Goal: Find contact information: Find contact information

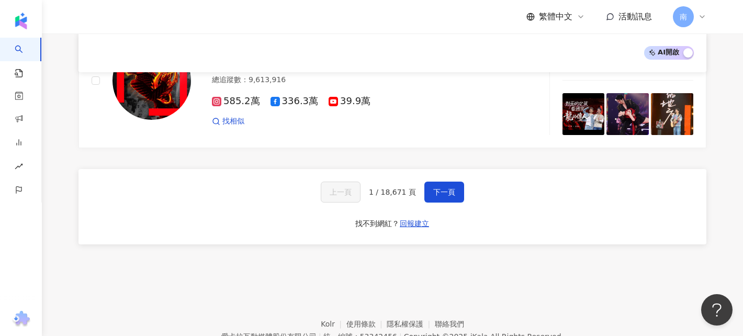
scroll to position [1844, 0]
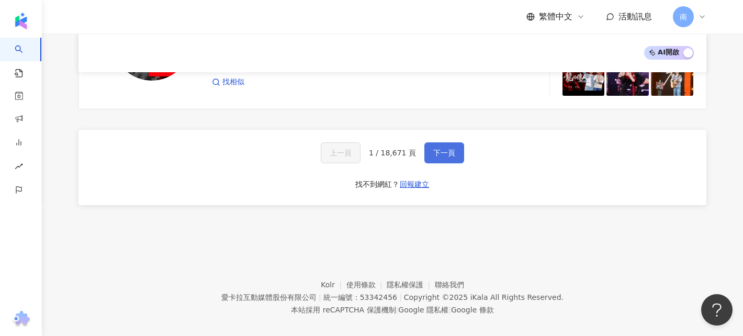
click at [441, 149] on span "下一頁" at bounding box center [444, 153] width 22 height 8
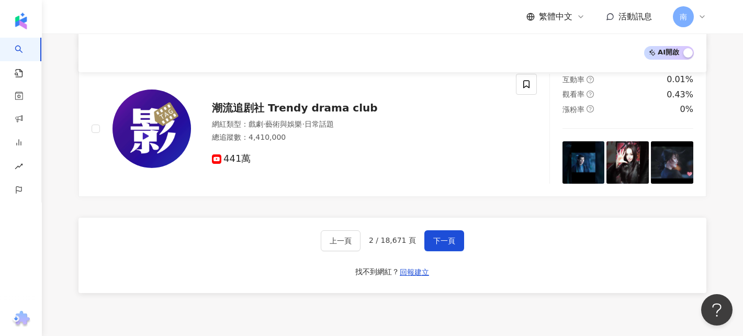
scroll to position [1789, 0]
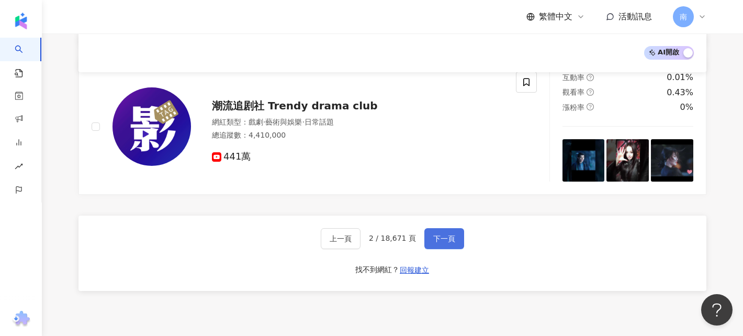
click at [451, 234] on span "下一頁" at bounding box center [444, 238] width 22 height 8
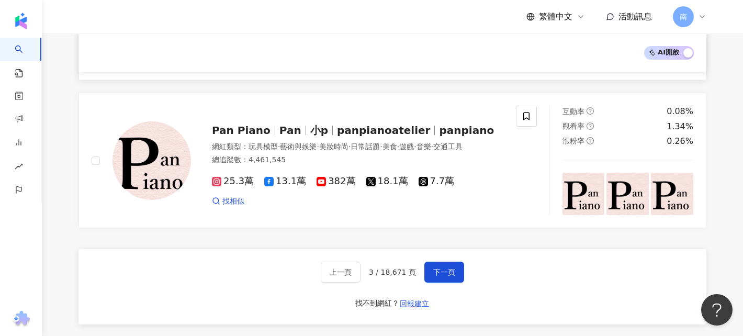
scroll to position [1727, 0]
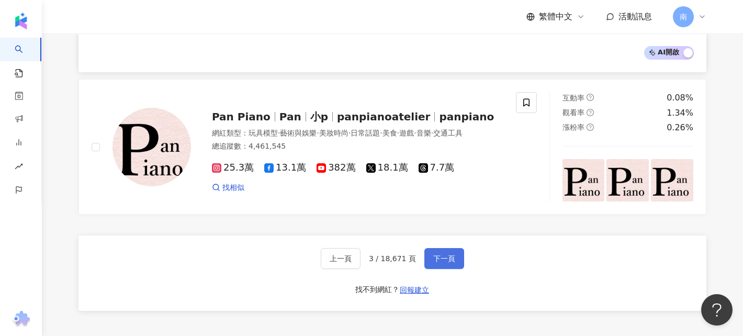
click at [449, 256] on span "下一頁" at bounding box center [444, 258] width 22 height 8
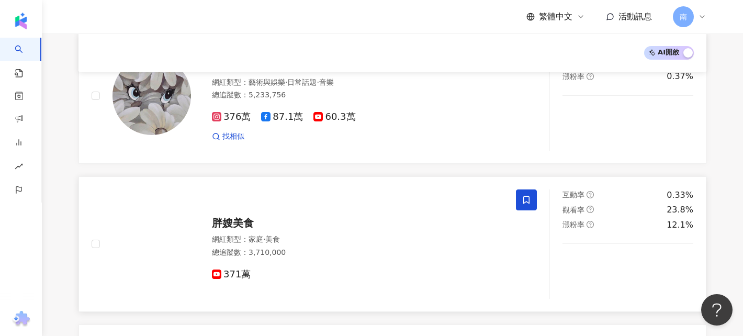
scroll to position [308, 0]
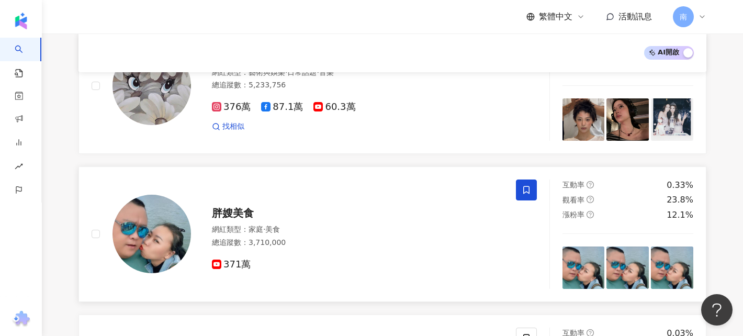
click at [226, 212] on span "胖嫂美食" at bounding box center [233, 213] width 42 height 13
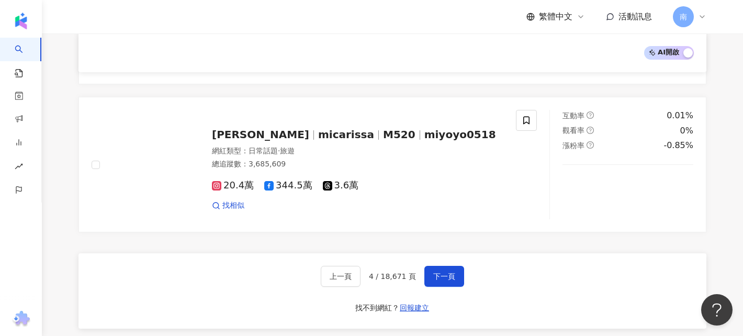
scroll to position [1723, 0]
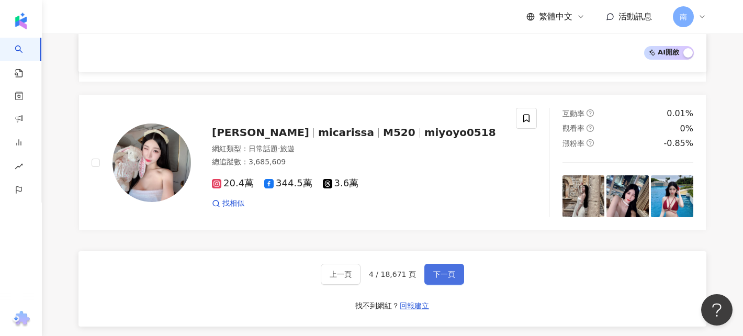
click at [459, 264] on button "下一頁" at bounding box center [444, 274] width 40 height 21
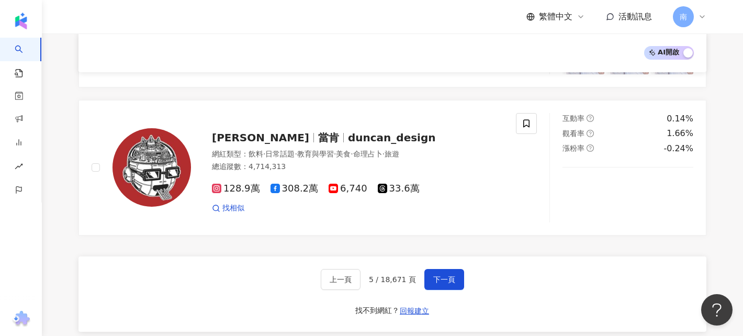
scroll to position [1964, 0]
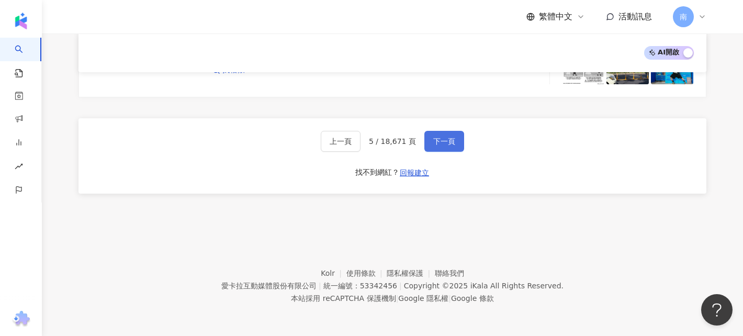
click at [446, 133] on button "下一頁" at bounding box center [444, 141] width 40 height 21
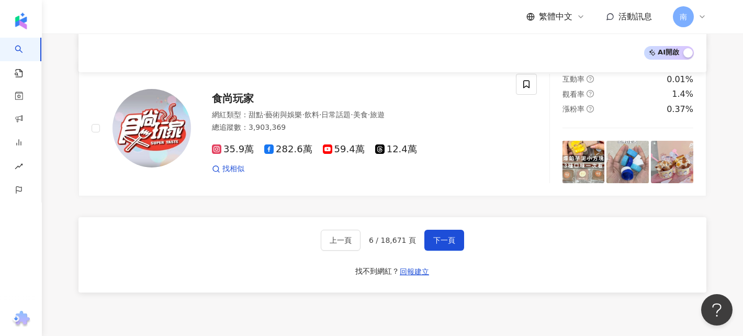
scroll to position [1750, 0]
click at [445, 230] on button "下一頁" at bounding box center [444, 240] width 40 height 21
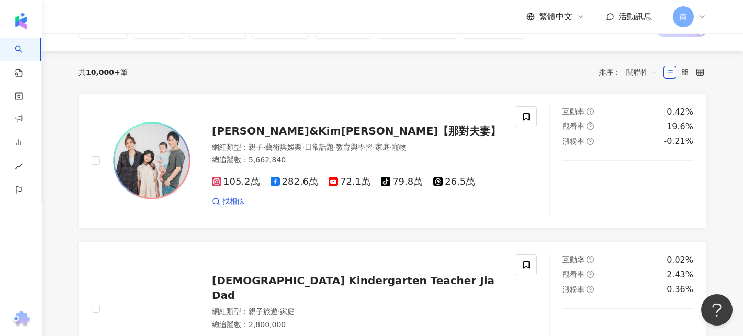
scroll to position [82, 0]
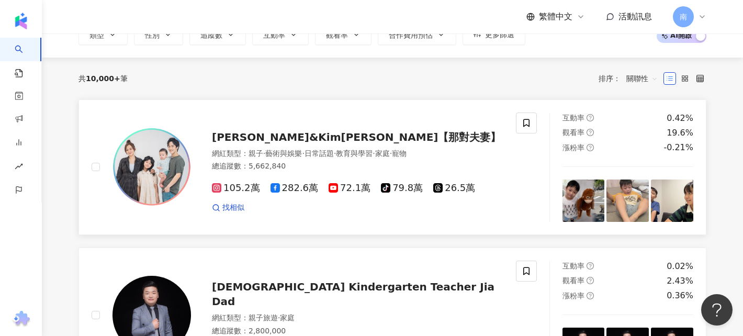
click at [349, 141] on span "[PERSON_NAME]&Kim[PERSON_NAME]【那對夫妻】" at bounding box center [356, 137] width 289 height 13
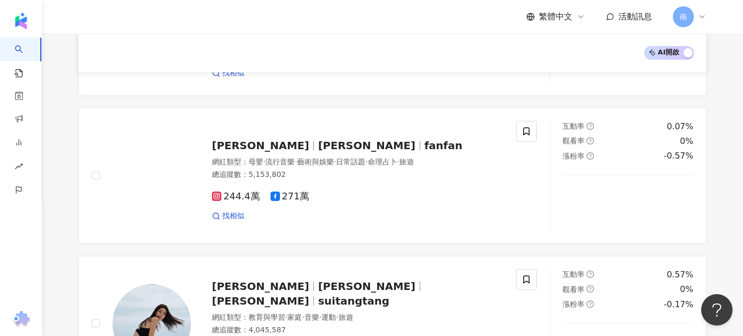
scroll to position [1745, 0]
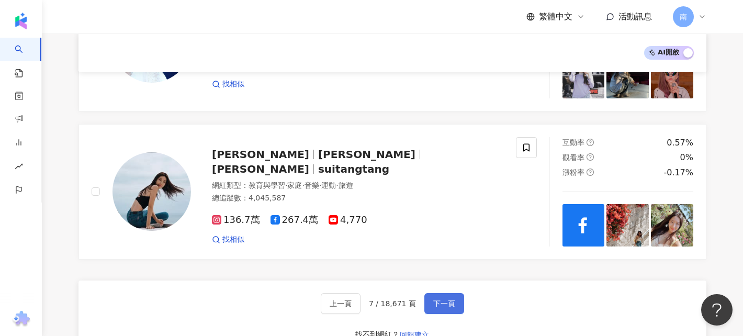
click at [439, 293] on button "下一頁" at bounding box center [444, 303] width 40 height 21
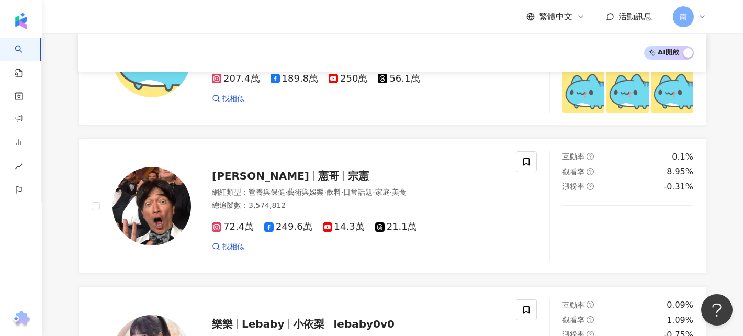
scroll to position [1508, 0]
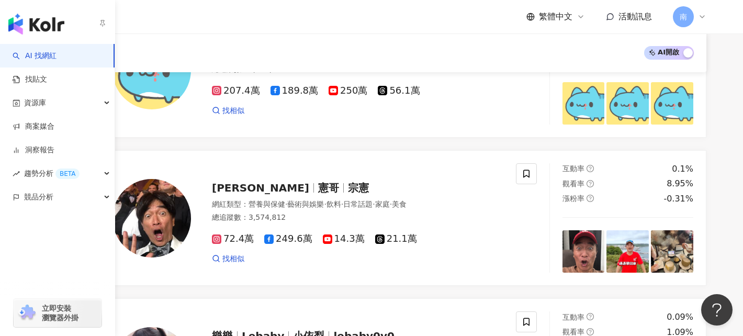
click at [44, 53] on link "AI 找網紅" at bounding box center [35, 56] width 44 height 10
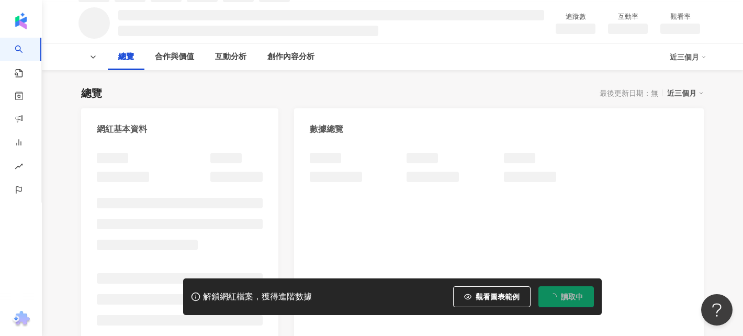
scroll to position [58, 0]
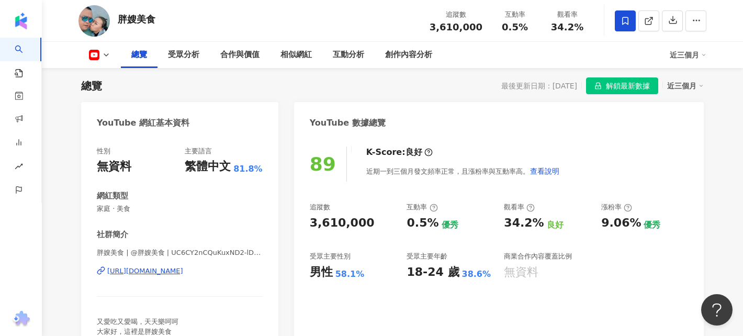
scroll to position [64, 0]
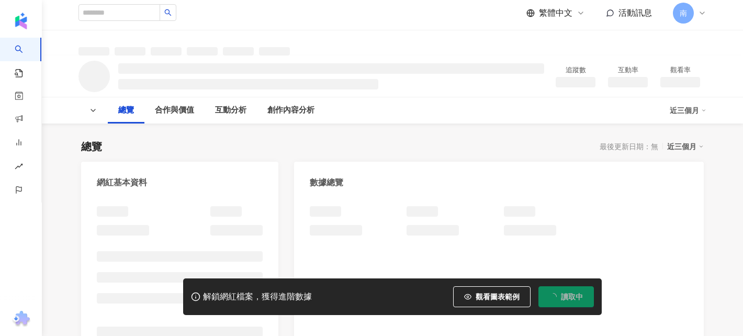
scroll to position [4, 0]
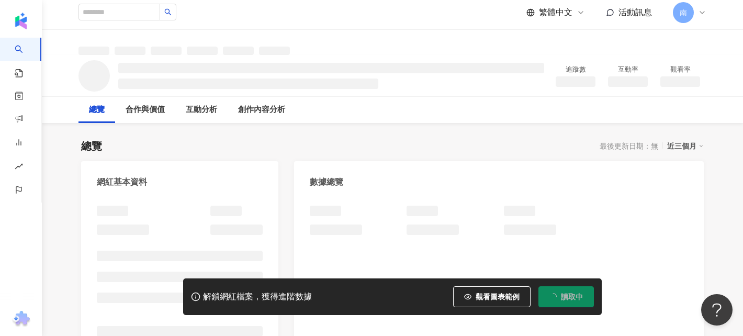
scroll to position [28, 0]
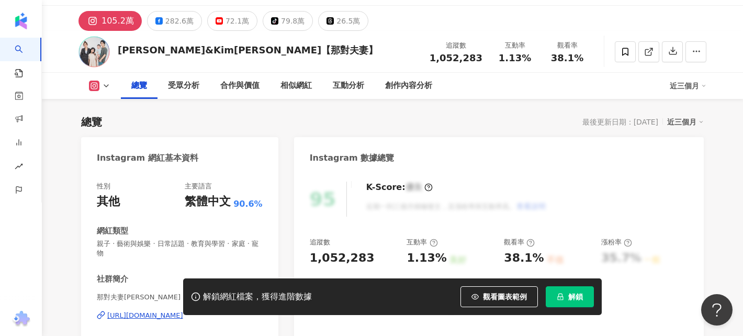
scroll to position [118, 0]
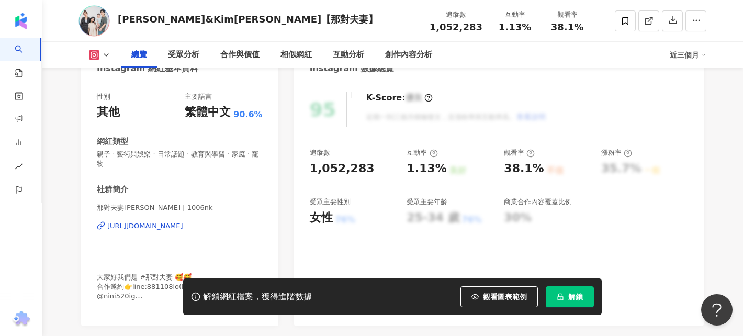
click at [569, 292] on span "解鎖" at bounding box center [575, 296] width 15 height 8
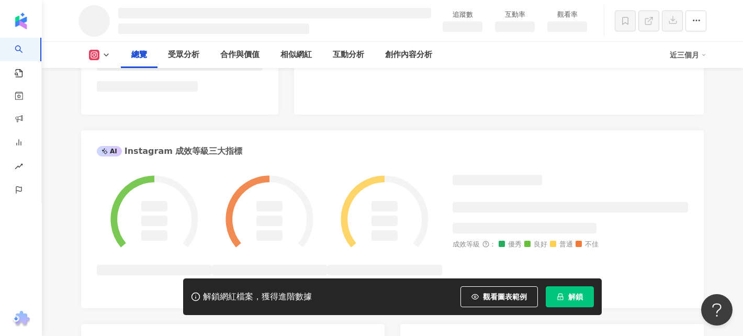
scroll to position [354, 0]
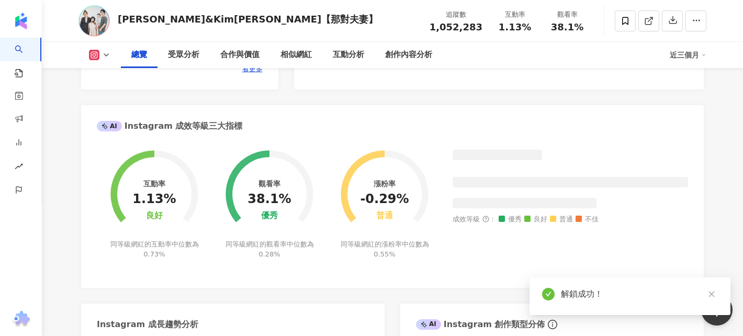
scroll to position [316, 0]
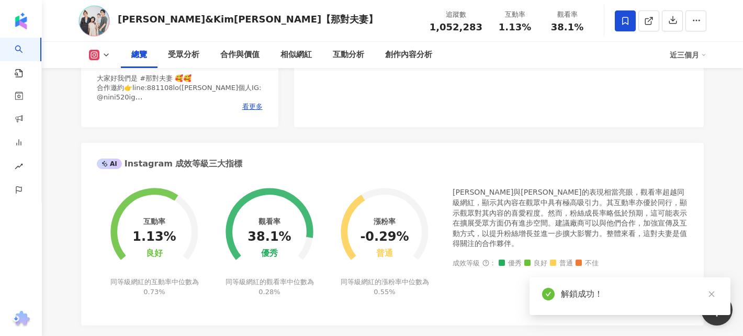
click at [626, 24] on icon at bounding box center [624, 20] width 9 height 9
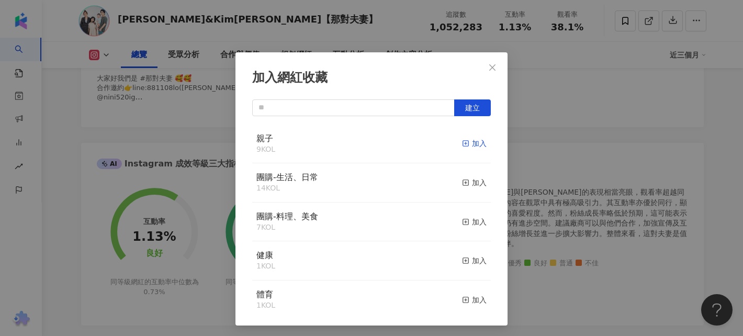
click at [472, 144] on div "加入" at bounding box center [474, 144] width 25 height 12
click at [477, 188] on div "加入" at bounding box center [474, 183] width 25 height 12
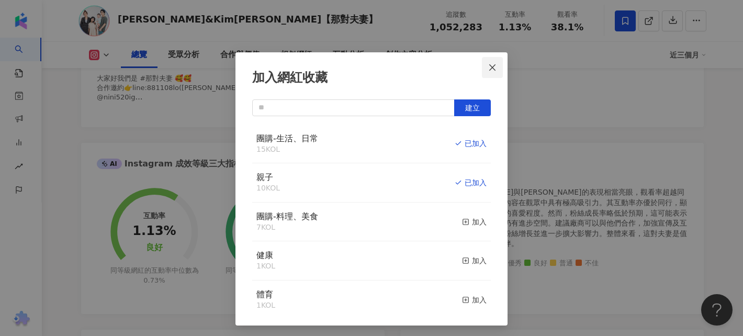
click at [490, 72] on button "Close" at bounding box center [492, 67] width 21 height 21
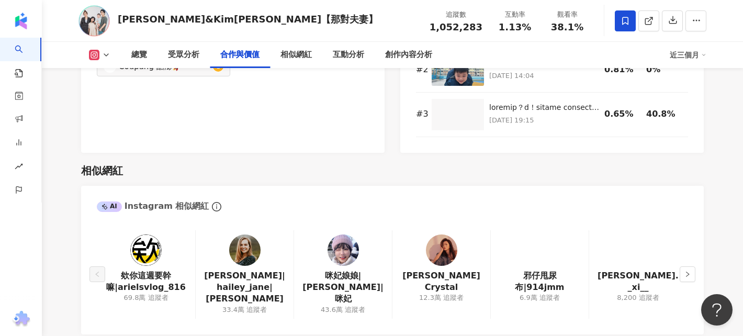
scroll to position [1666, 0]
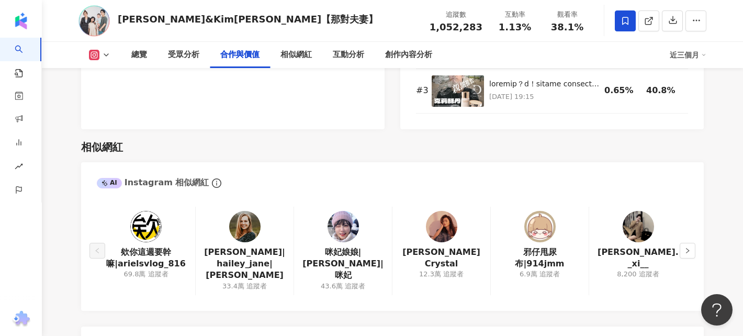
click at [340, 211] on img at bounding box center [342, 226] width 31 height 31
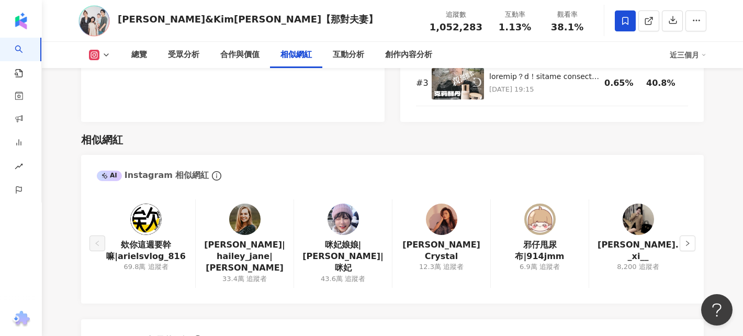
scroll to position [1696, 0]
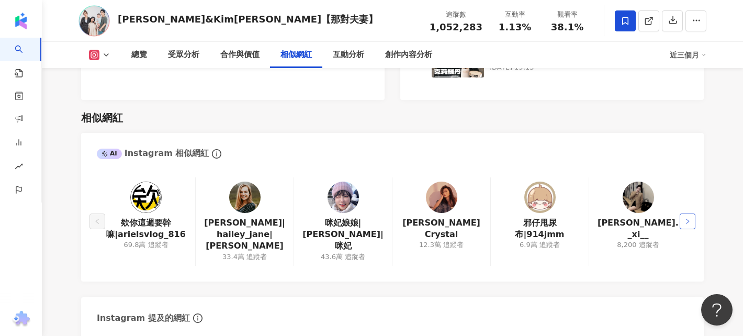
click at [684, 218] on icon "right" at bounding box center [687, 221] width 6 height 6
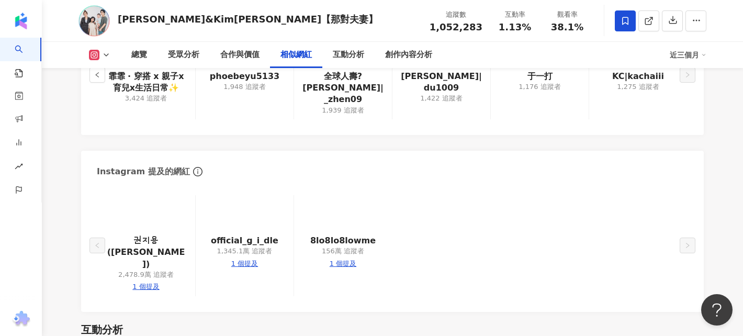
scroll to position [1843, 0]
click at [247, 199] on img at bounding box center [244, 214] width 31 height 31
click at [157, 281] on div "1 個提及" at bounding box center [145, 285] width 27 height 9
type input "**********"
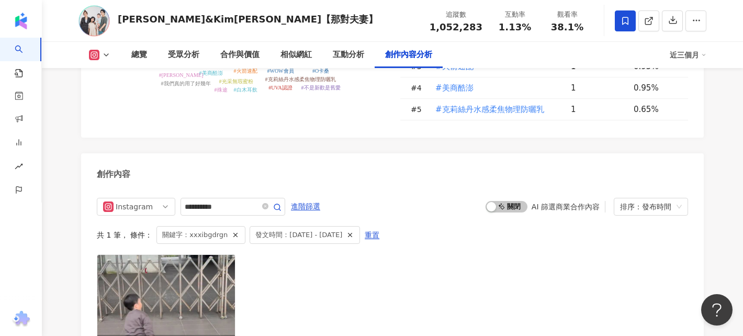
scroll to position [3138, 0]
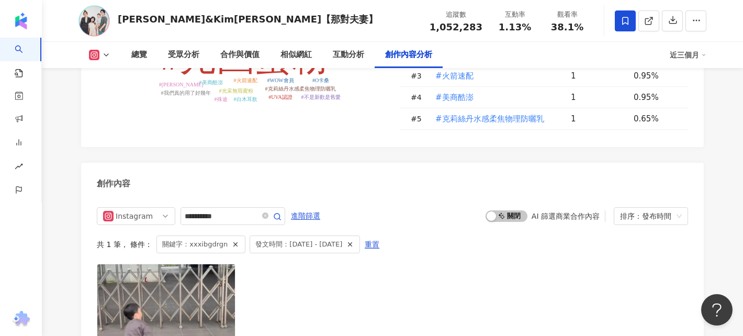
scroll to position [1843, 0]
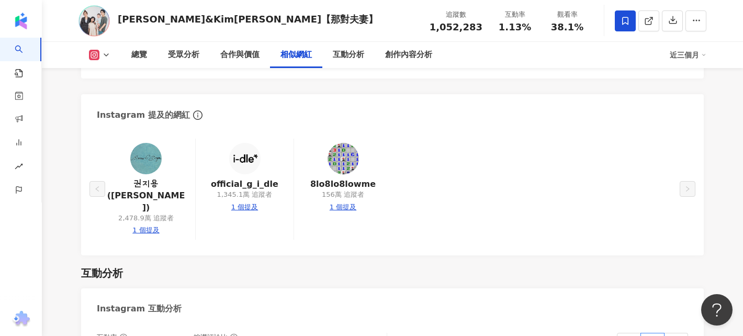
scroll to position [1920, 0]
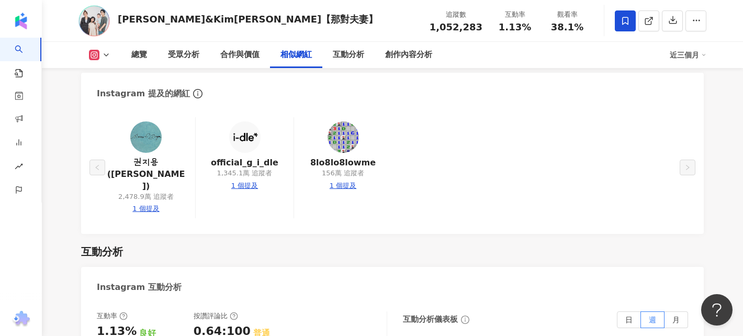
click at [144, 121] on img at bounding box center [145, 136] width 31 height 31
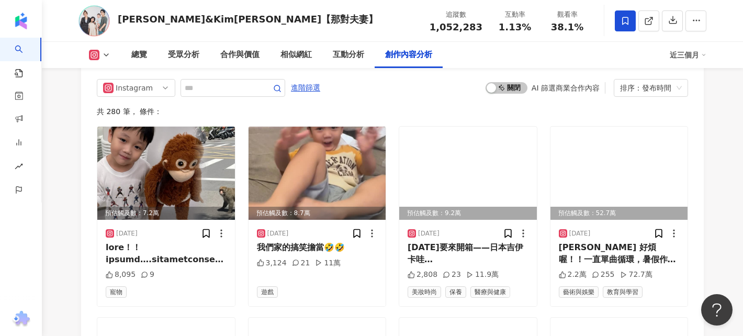
scroll to position [3723, 0]
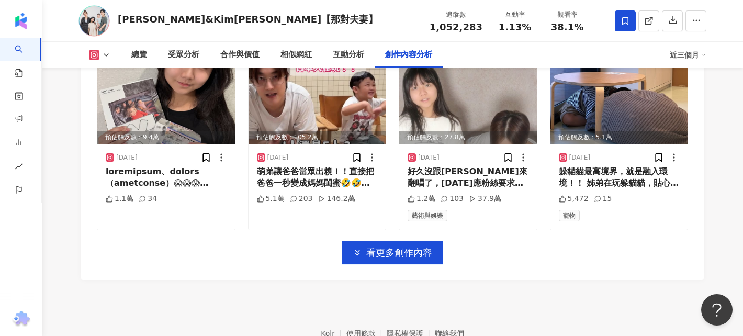
click at [107, 51] on icon at bounding box center [106, 55] width 8 height 8
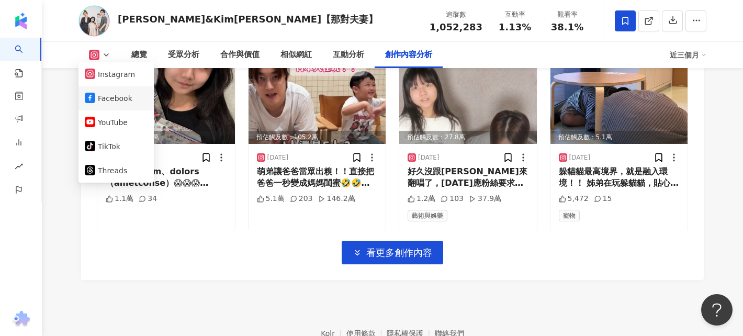
click at [104, 96] on button "Facebook" at bounding box center [116, 98] width 63 height 15
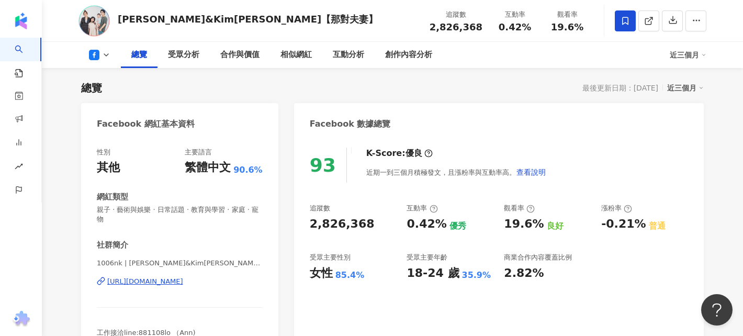
scroll to position [64, 0]
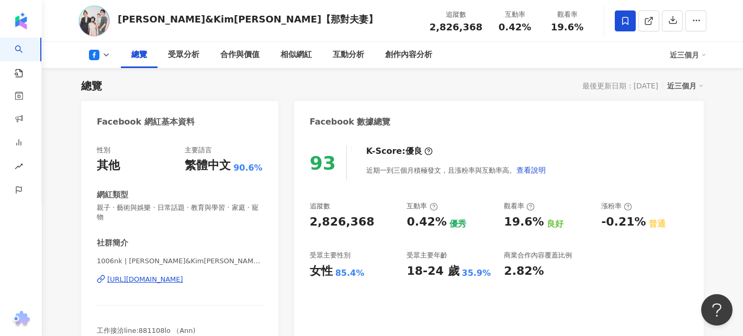
click at [180, 275] on div "[URL][DOMAIN_NAME]" at bounding box center [145, 279] width 76 height 9
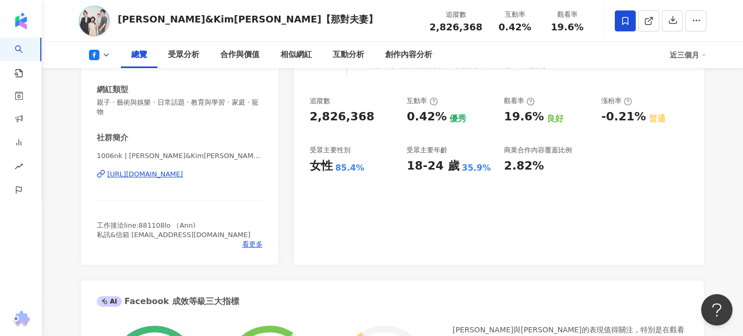
scroll to position [171, 0]
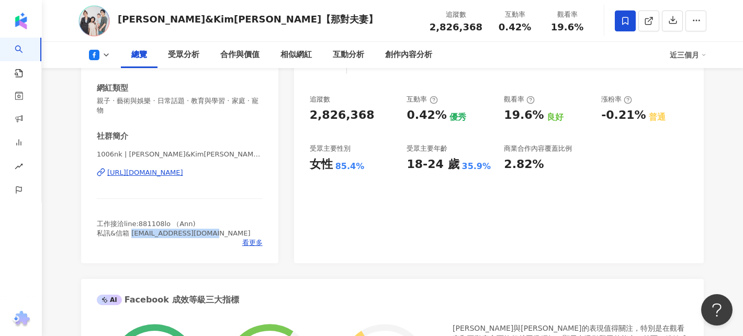
drag, startPoint x: 131, startPoint y: 224, endPoint x: 214, endPoint y: 223, distance: 83.2
click at [215, 222] on div "工作接洽line:881108lo （Ann) 私訊&信箱 [EMAIL_ADDRESS][DOMAIN_NAME]" at bounding box center [180, 228] width 166 height 19
copy span "[EMAIL_ADDRESS][DOMAIN_NAME]"
